Goal: Find specific page/section: Find specific page/section

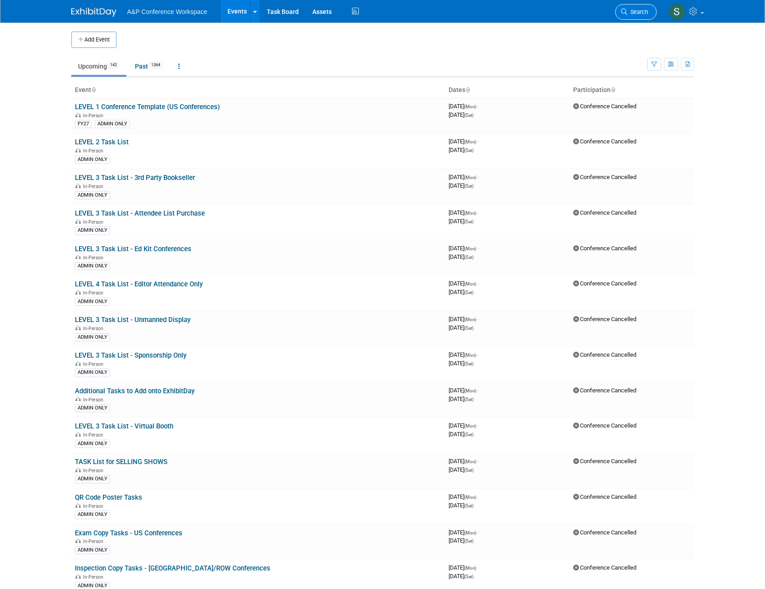
click at [625, 10] on icon at bounding box center [624, 12] width 6 height 6
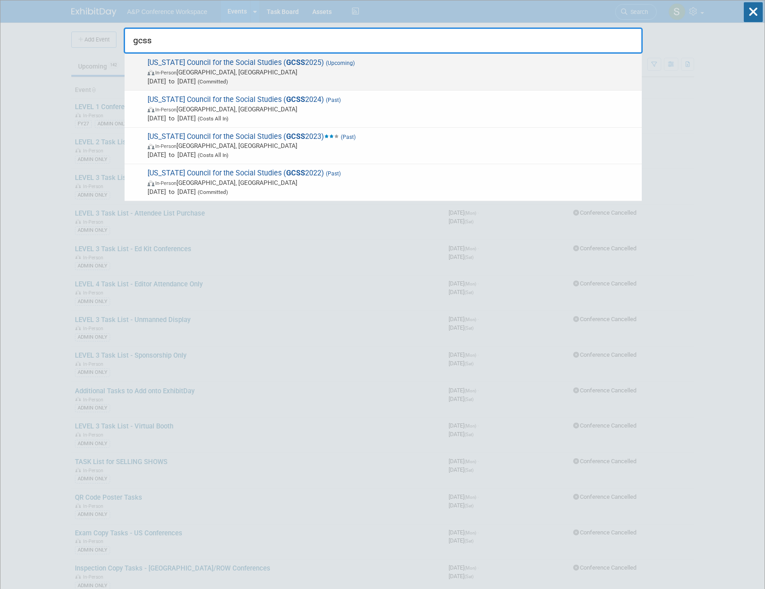
type input "gcss"
click at [237, 68] on span "In-Person Athens, GA" at bounding box center [393, 72] width 490 height 9
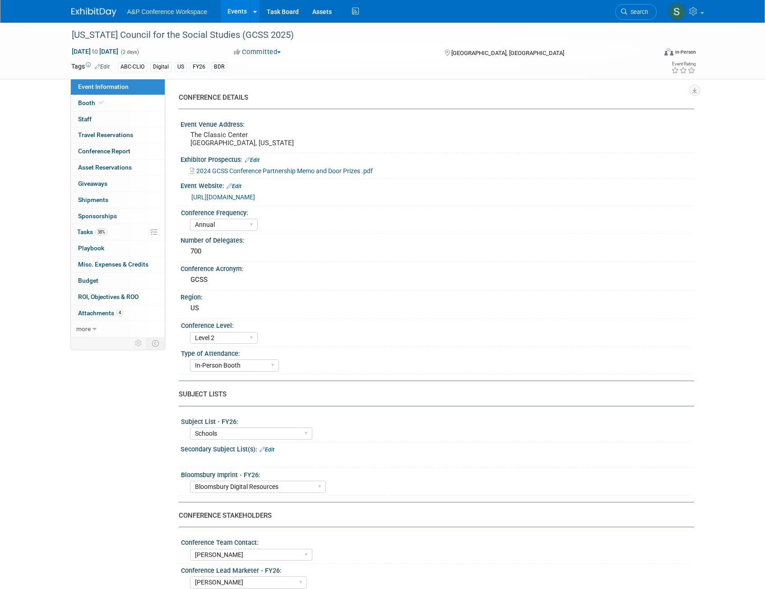
select select "Annual"
select select "Level 2"
select select "In-Person Booth"
select select "Schools"
select select "Bloomsbury Digital Resources"
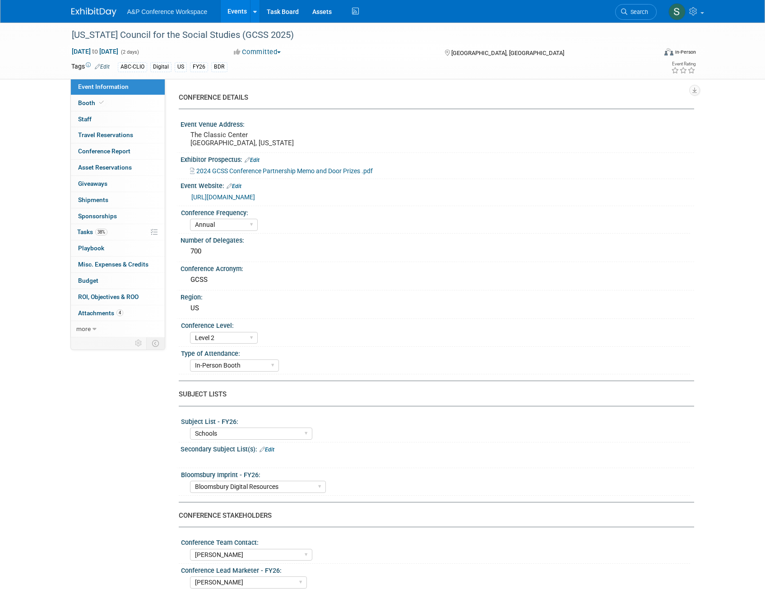
select select "[PERSON_NAME]"
select select "BDR Product Awareness and Trial Generation​"
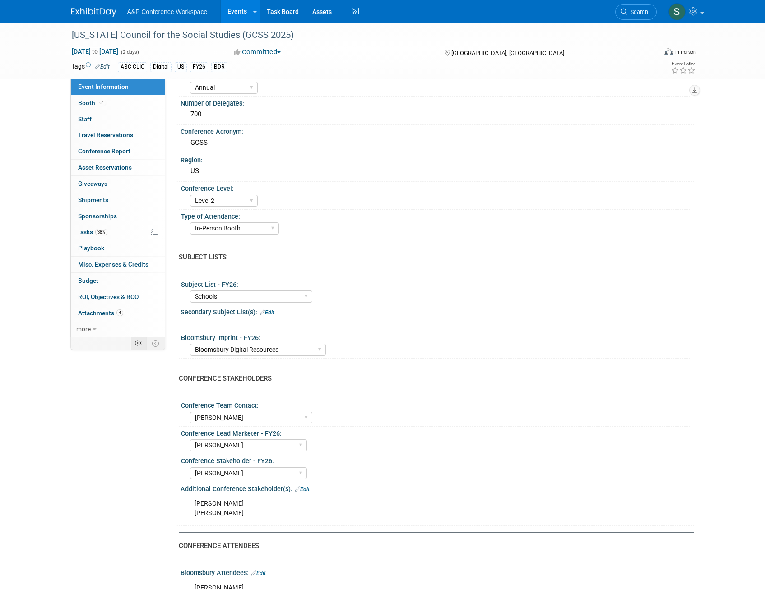
scroll to position [226, 0]
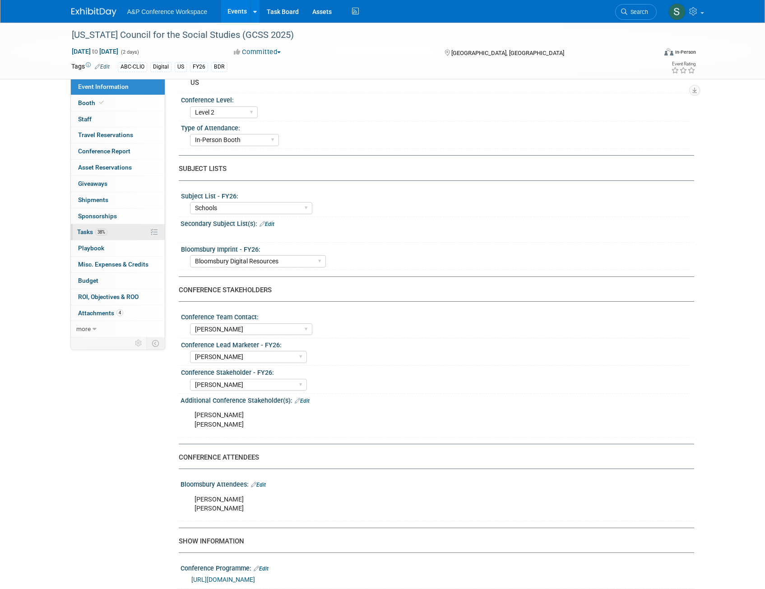
click at [102, 231] on span "38%" at bounding box center [101, 232] width 12 height 7
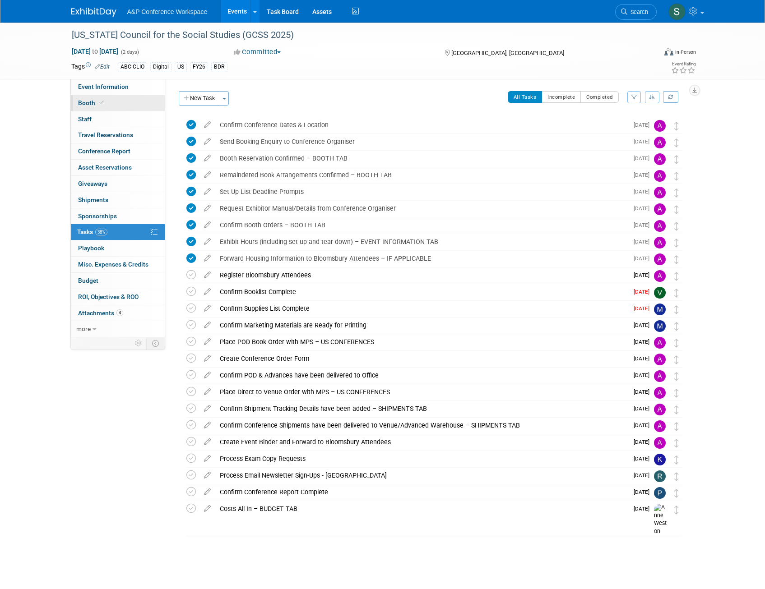
click at [90, 103] on span "Booth" at bounding box center [92, 102] width 28 height 7
select select "CLDC - Digital/BDR"
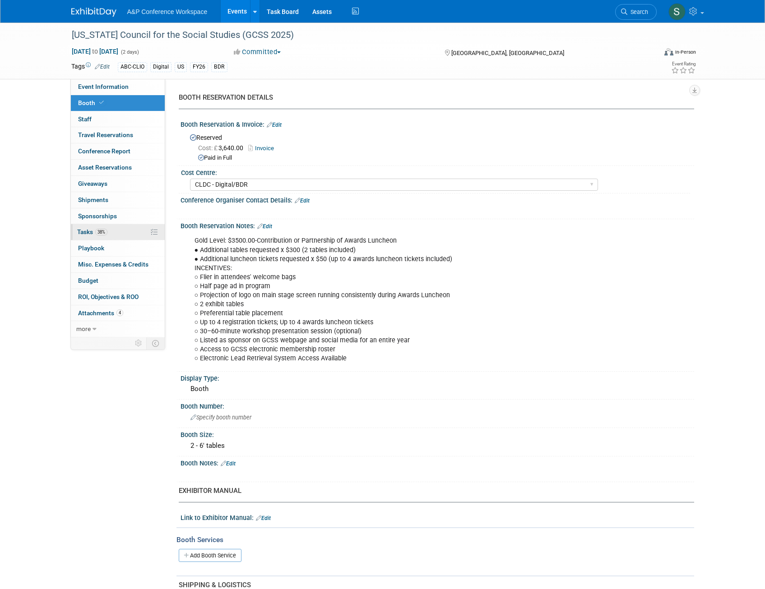
click at [107, 236] on link "38% Tasks 38%" at bounding box center [118, 232] width 94 height 16
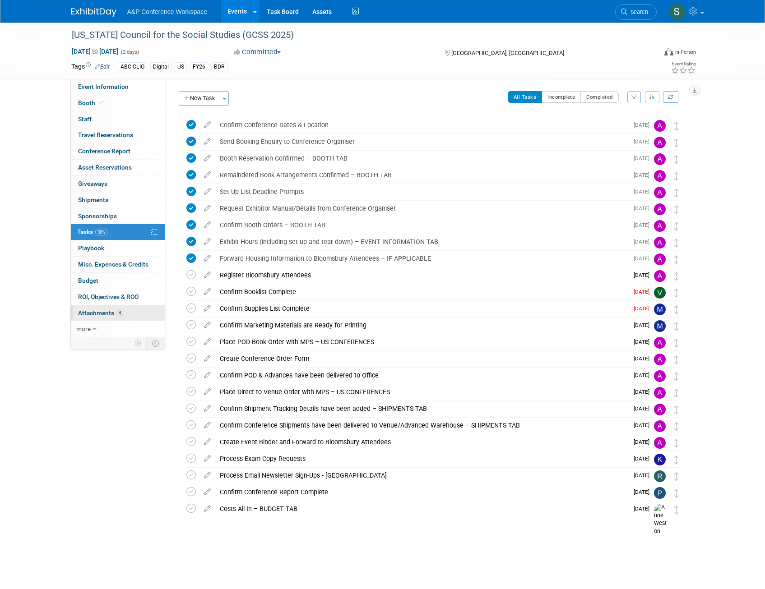
click at [96, 315] on span "Attachments 4" at bounding box center [100, 313] width 45 height 7
